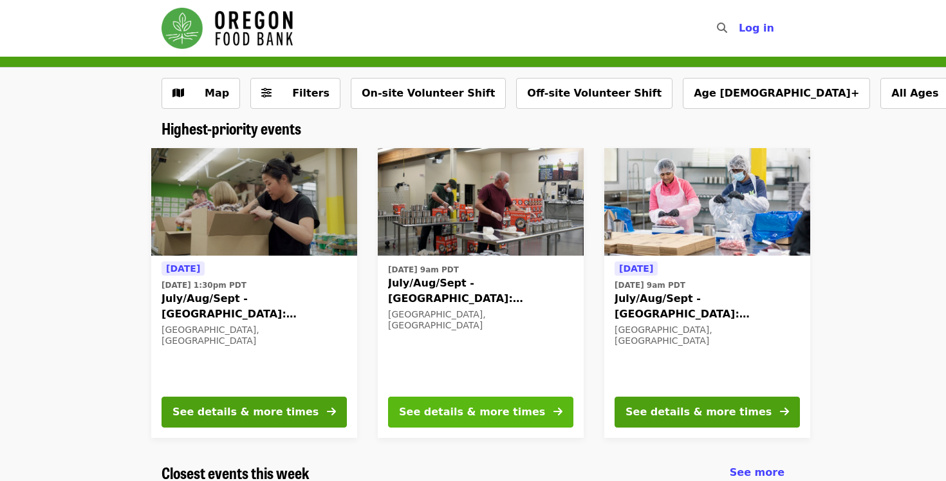
click at [472, 417] on div "See details & more times" at bounding box center [472, 411] width 146 height 15
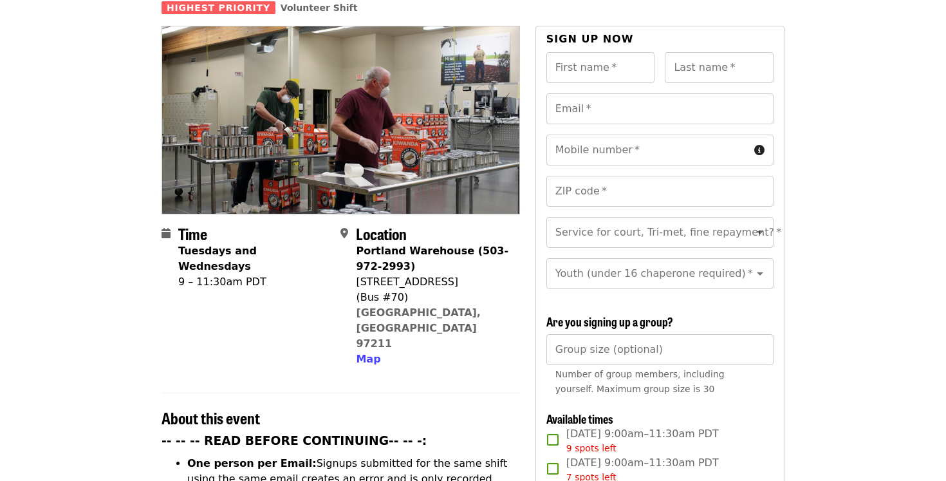
scroll to position [119, 0]
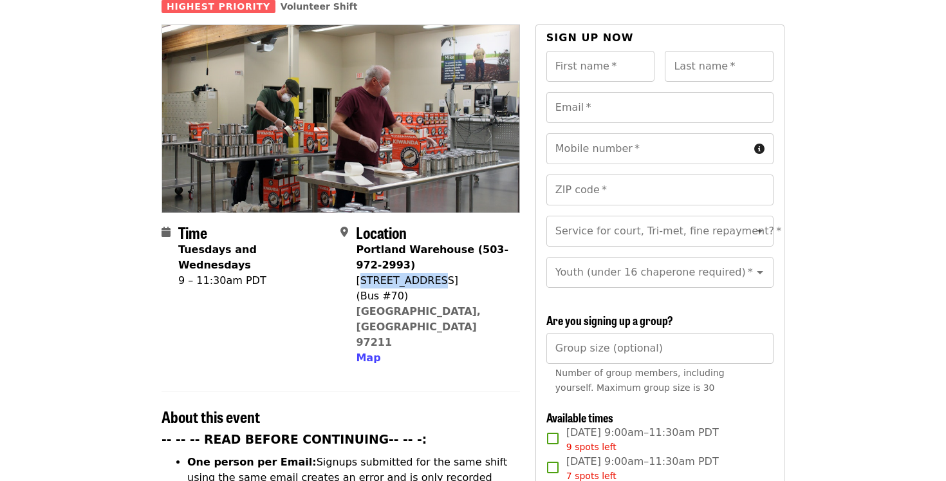
drag, startPoint x: 359, startPoint y: 256, endPoint x: 432, endPoint y: 261, distance: 73.5
click at [432, 273] on div "[STREET_ADDRESS]" at bounding box center [432, 280] width 153 height 15
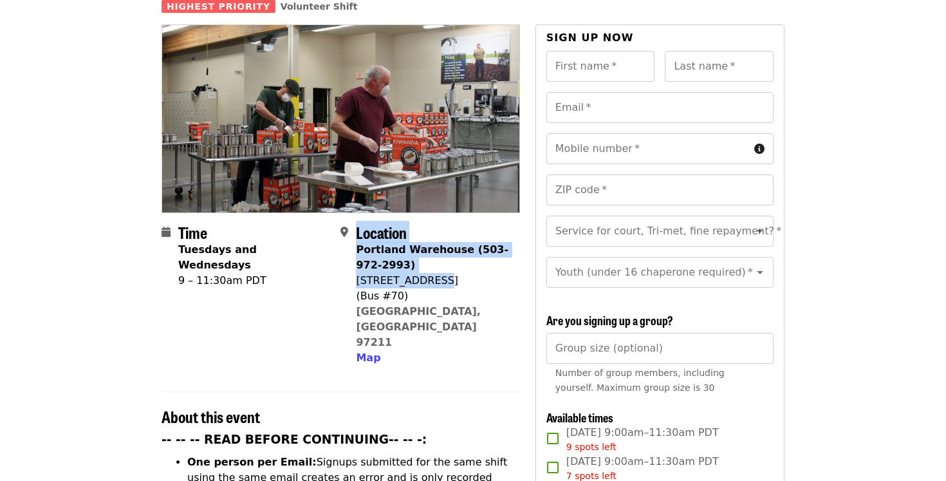
drag, startPoint x: 355, startPoint y: 255, endPoint x: 442, endPoint y: 255, distance: 86.9
click at [442, 255] on div "Location [GEOGRAPHIC_DATA] (503-972-2993) [STREET_ADDRESS] Map" at bounding box center [424, 294] width 169 height 142
click at [442, 273] on div "[STREET_ADDRESS]" at bounding box center [432, 280] width 153 height 15
drag, startPoint x: 356, startPoint y: 258, endPoint x: 436, endPoint y: 258, distance: 79.8
click at [436, 273] on div "[STREET_ADDRESS]" at bounding box center [432, 280] width 153 height 15
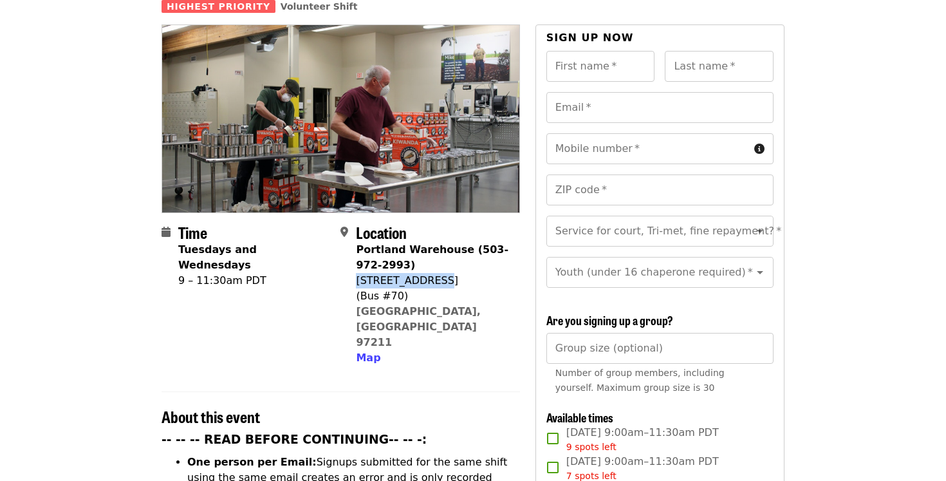
copy div "[STREET_ADDRESS]"
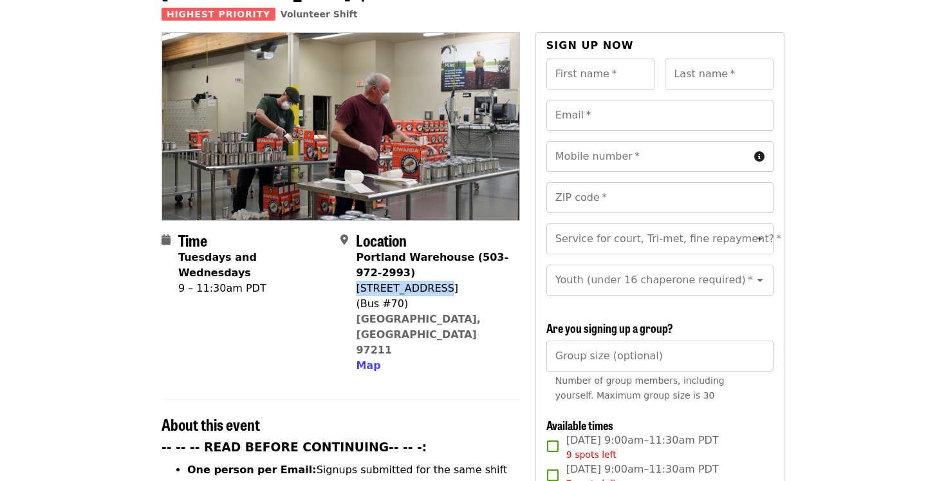
scroll to position [104, 0]
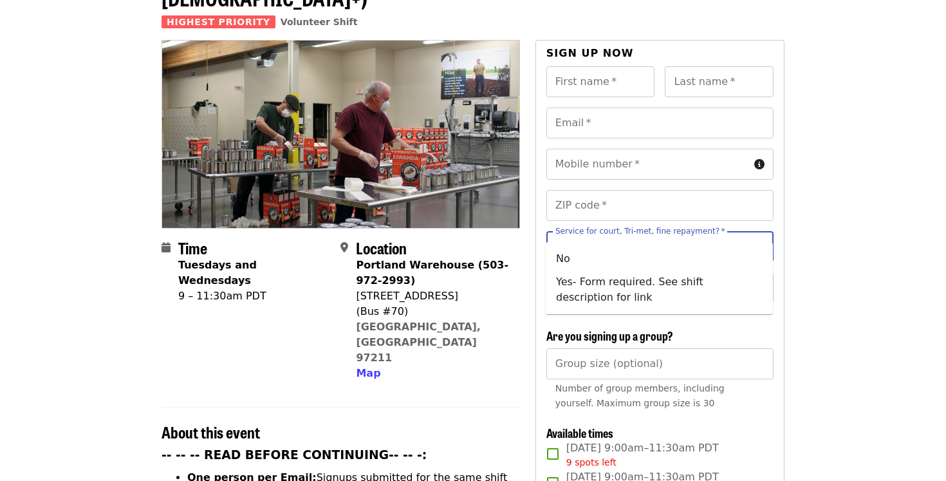
click at [686, 231] on div "Service for court, Tri-met, fine repayment?   * Service for court, Tri-met, fin…" at bounding box center [659, 246] width 227 height 31
click at [742, 240] on icon "Clear" at bounding box center [743, 246] width 13 height 13
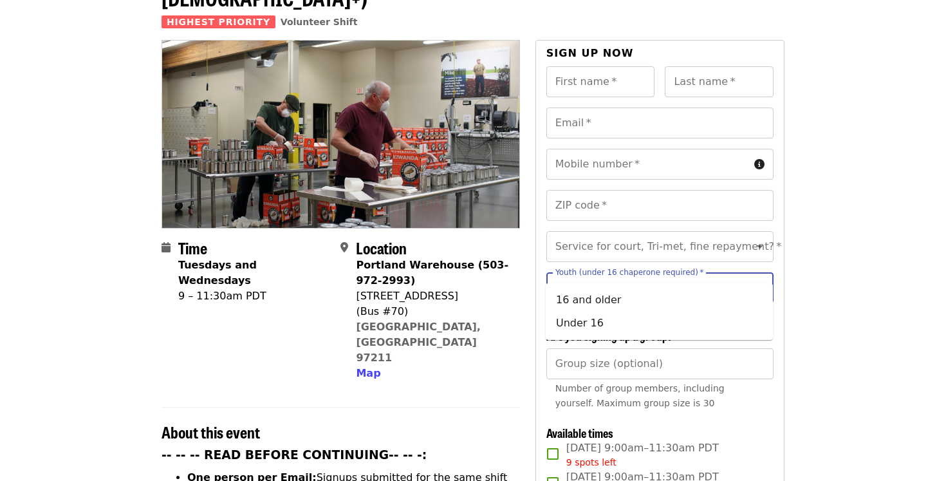
click at [679, 275] on input "Youth (under 16 chaperone required)   *" at bounding box center [643, 287] width 175 height 24
click at [673, 301] on li "16 and older" at bounding box center [659, 299] width 227 height 23
type input "**********"
click at [673, 301] on div "**********" at bounding box center [659, 435] width 227 height 738
click at [677, 275] on input "**********" at bounding box center [643, 287] width 175 height 24
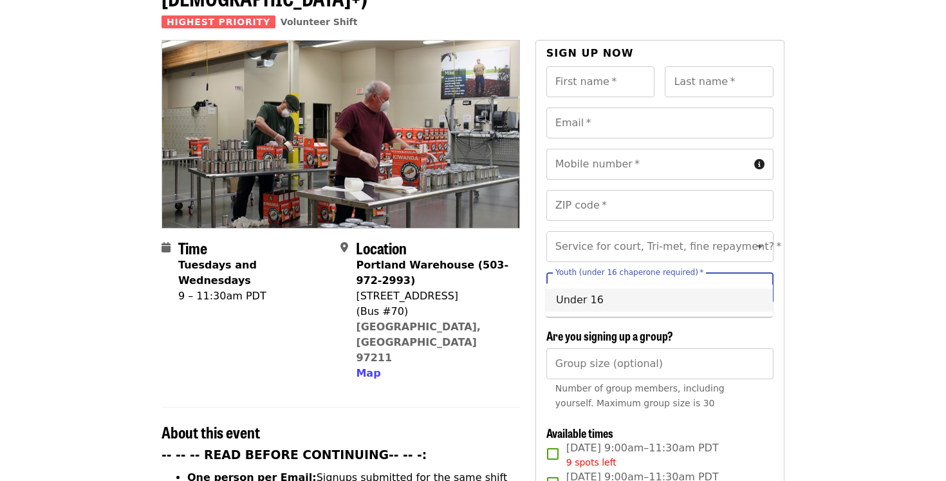
click at [677, 275] on input "**********" at bounding box center [643, 287] width 175 height 24
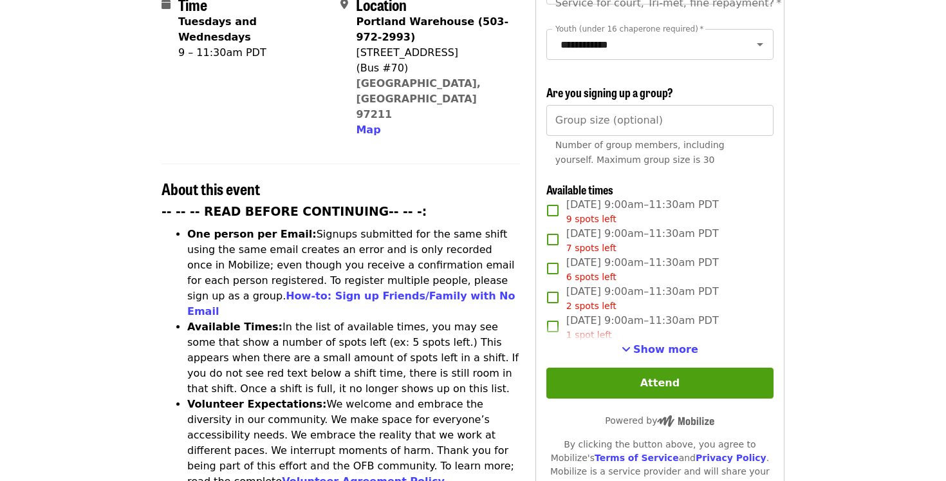
scroll to position [346, 0]
click at [651, 344] on span "Show more" at bounding box center [665, 350] width 65 height 12
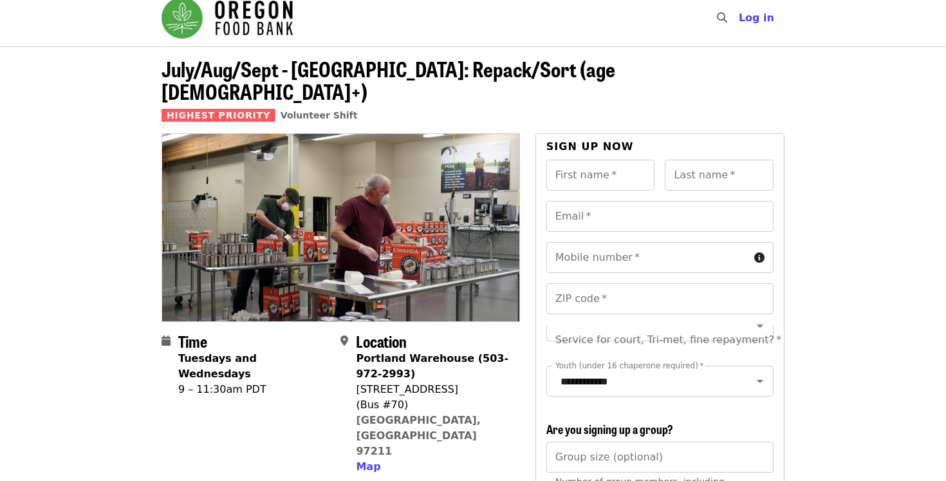
scroll to position [0, 0]
